Goal: Task Accomplishment & Management: Use online tool/utility

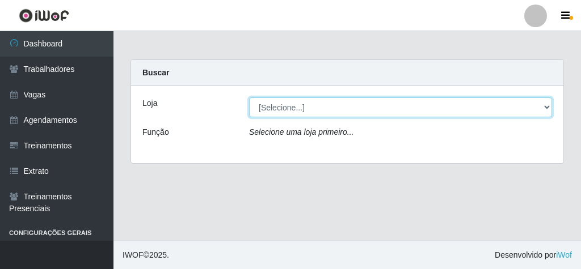
click at [437, 108] on select "[Selecione...] Rede Econômico - Malvinas Rede Econômico - Prata" at bounding box center [400, 108] width 303 height 20
select select "194"
click at [249, 98] on select "[Selecione...] Rede Econômico - Malvinas Rede Econômico - Prata" at bounding box center [400, 108] width 303 height 20
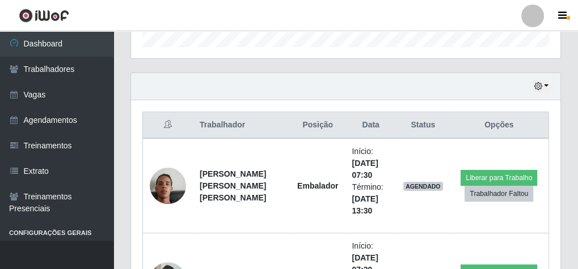
scroll to position [408, 0]
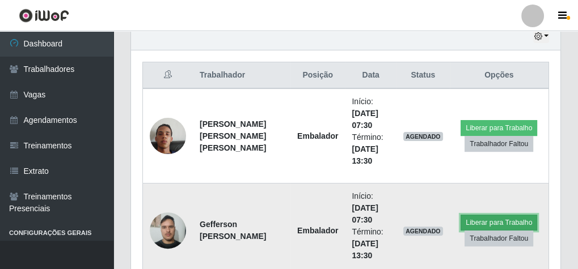
click at [493, 216] on button "Liberar para Trabalho" at bounding box center [499, 223] width 77 height 16
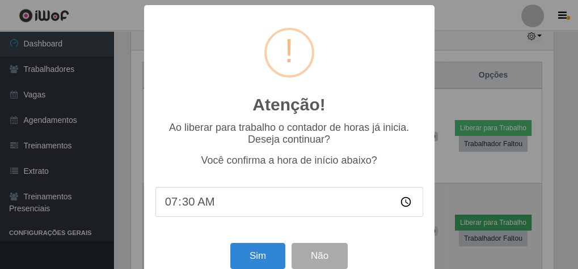
scroll to position [235, 425]
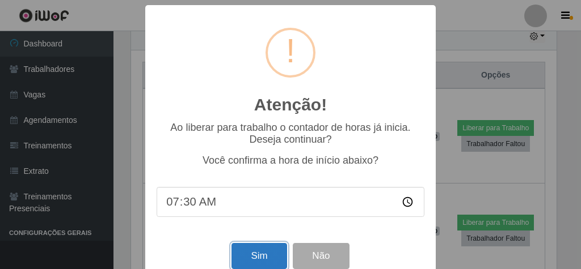
click at [252, 257] on button "Sim" at bounding box center [258, 256] width 55 height 27
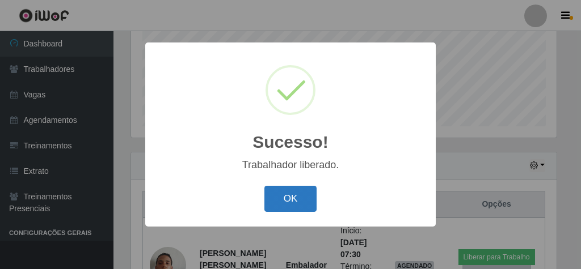
click at [303, 206] on button "OK" at bounding box center [290, 199] width 53 height 27
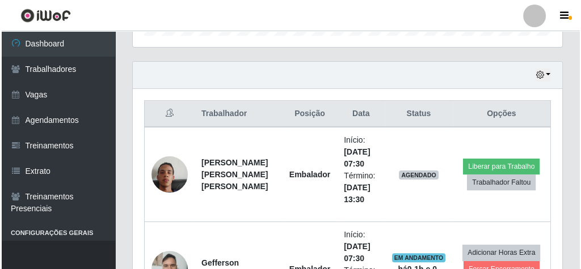
scroll to position [415, 0]
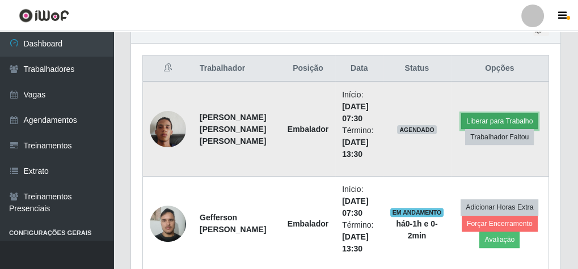
click at [479, 113] on button "Liberar para Trabalho" at bounding box center [499, 121] width 77 height 16
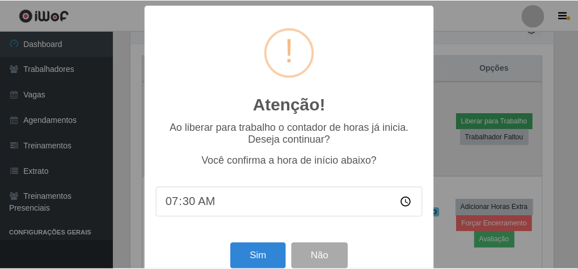
scroll to position [235, 425]
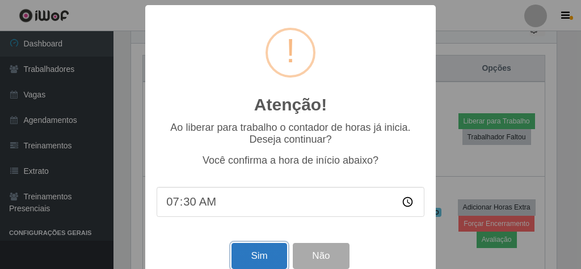
click at [252, 257] on button "Sim" at bounding box center [258, 256] width 55 height 27
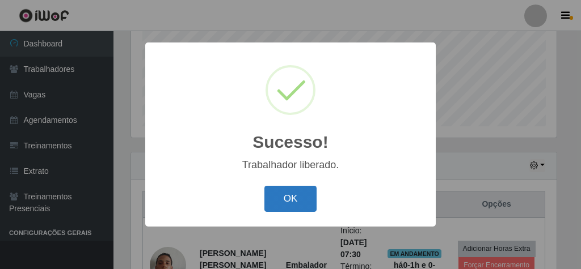
click at [290, 196] on button "OK" at bounding box center [290, 199] width 53 height 27
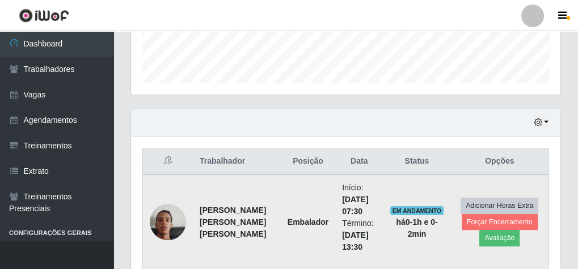
scroll to position [415, 0]
